Goal: Find specific page/section

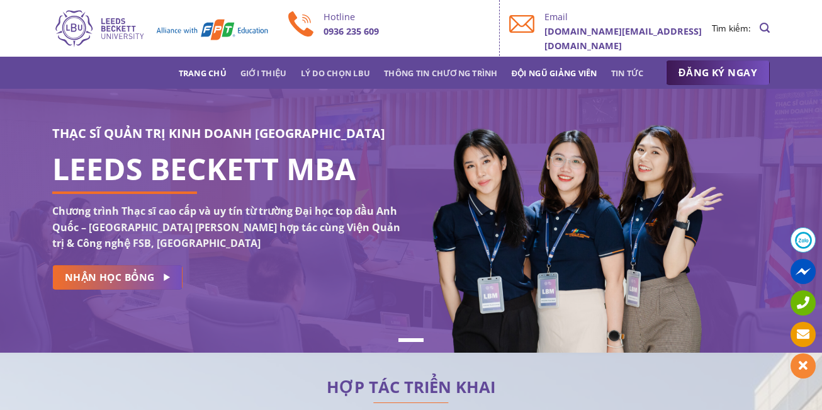
click at [558, 67] on link "Đội ngũ giảng viên" at bounding box center [555, 73] width 86 height 23
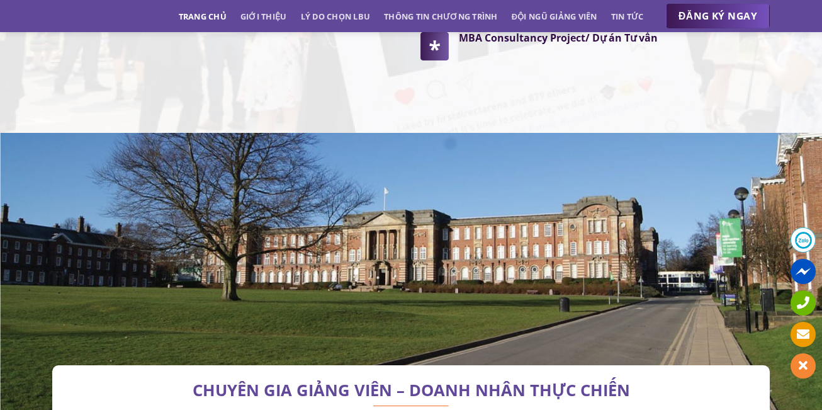
scroll to position [3540, 0]
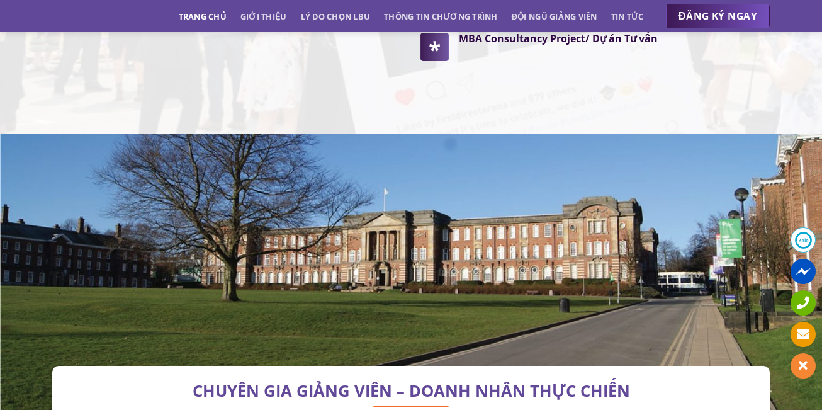
click at [220, 10] on link "Trang chủ" at bounding box center [203, 16] width 48 height 23
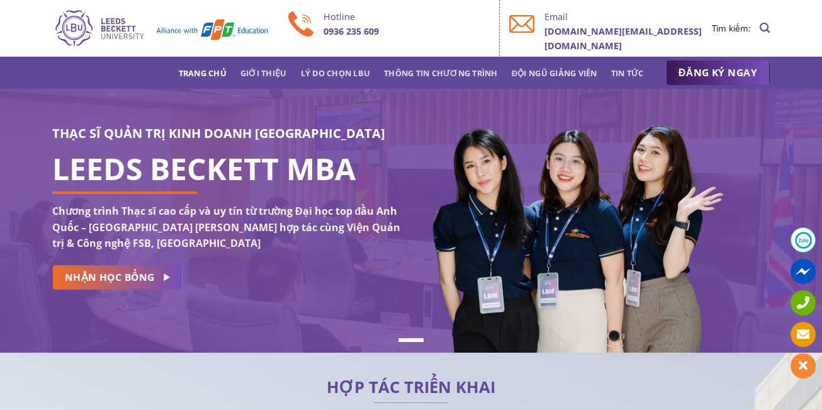
click at [200, 69] on link "Trang chủ" at bounding box center [203, 73] width 48 height 23
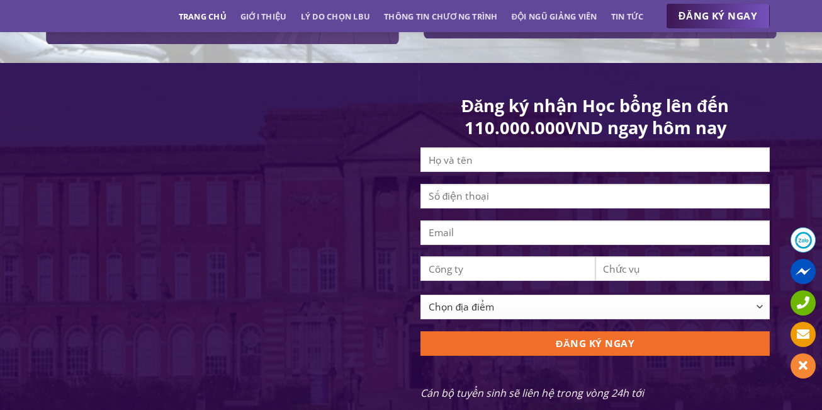
scroll to position [1196, 0]
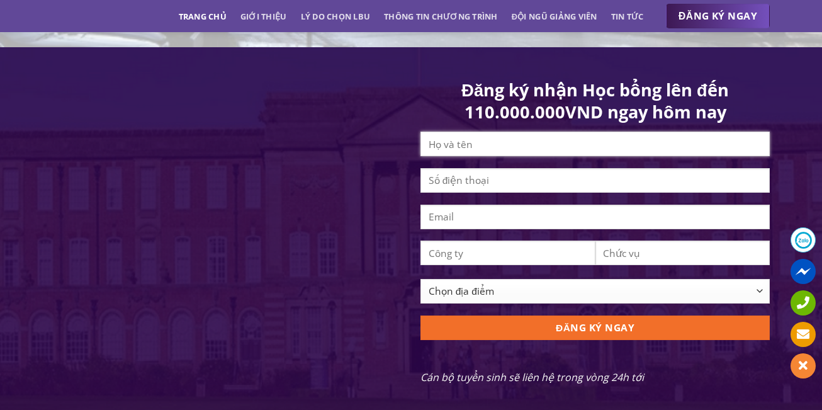
click at [607, 155] on input "Contact form" at bounding box center [595, 144] width 349 height 25
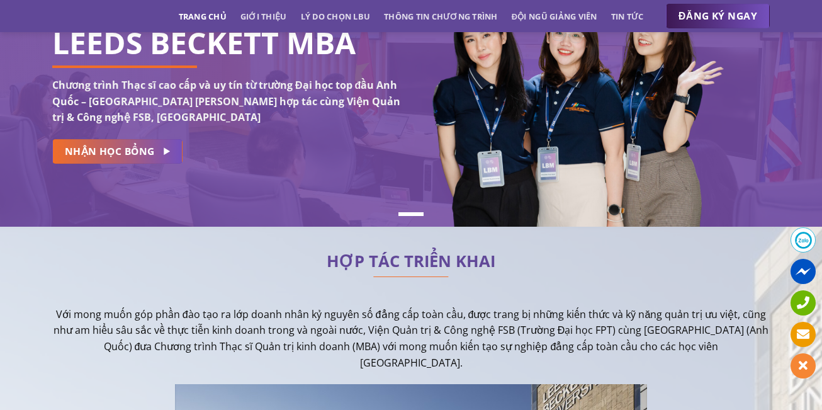
scroll to position [0, 0]
